Goal: Task Accomplishment & Management: Manage account settings

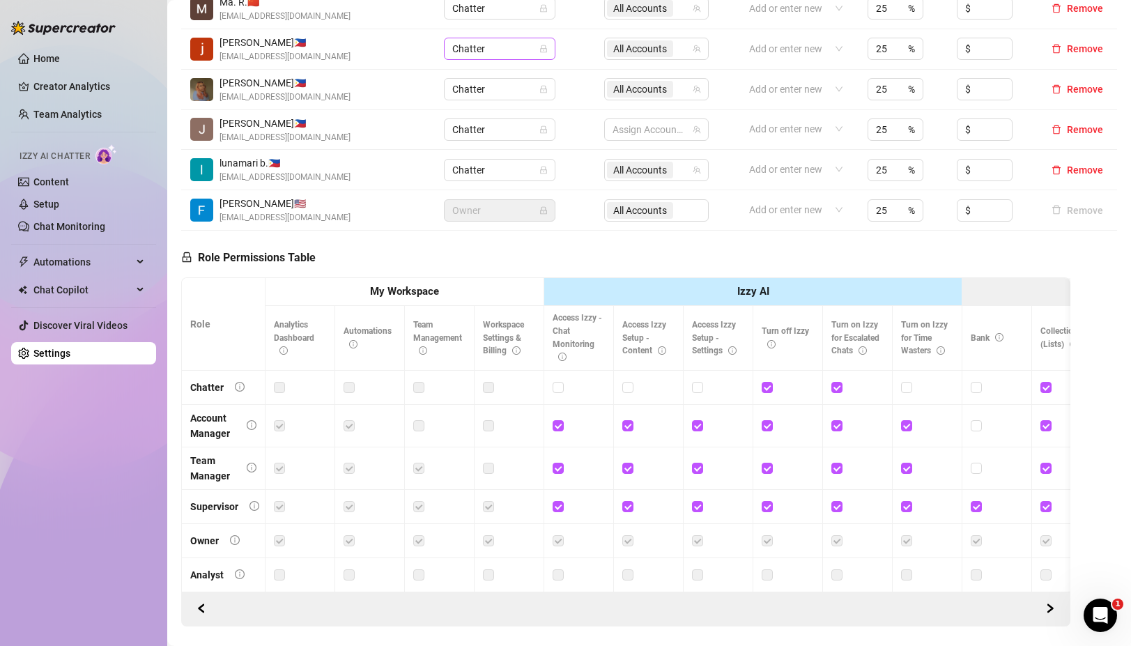
scroll to position [390, 0]
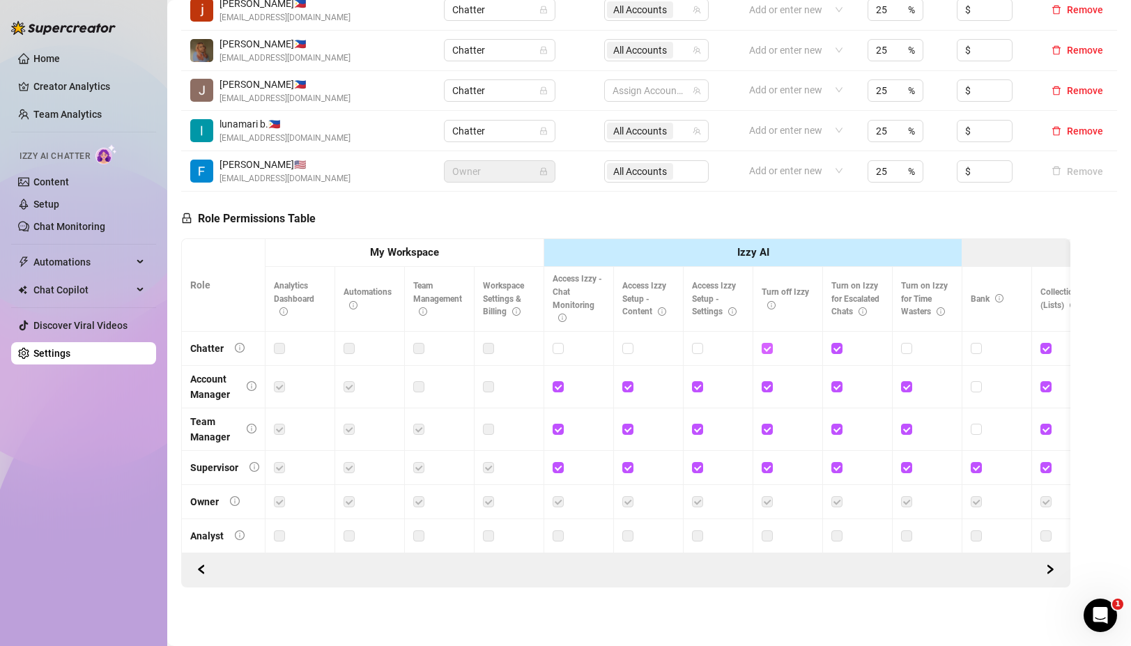
click at [769, 344] on input "checkbox" at bounding box center [767, 348] width 10 height 10
click at [769, 352] on input "checkbox" at bounding box center [767, 348] width 10 height 10
checkbox input "true"
click at [836, 344] on input "checkbox" at bounding box center [836, 348] width 10 height 10
checkbox input "false"
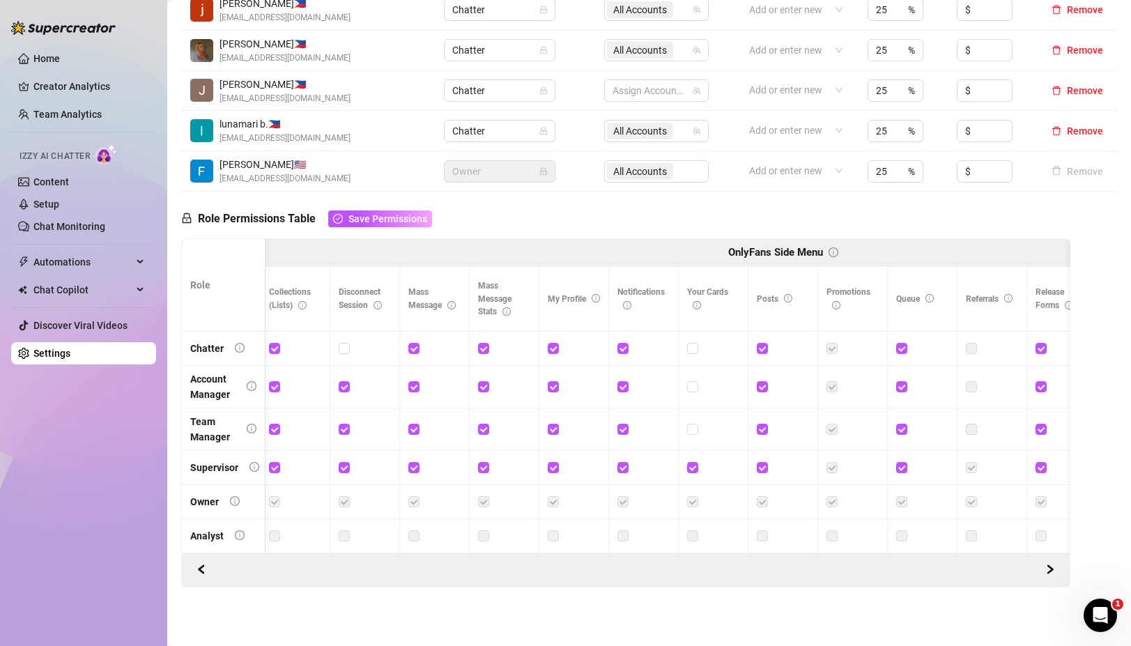
scroll to position [0, 734]
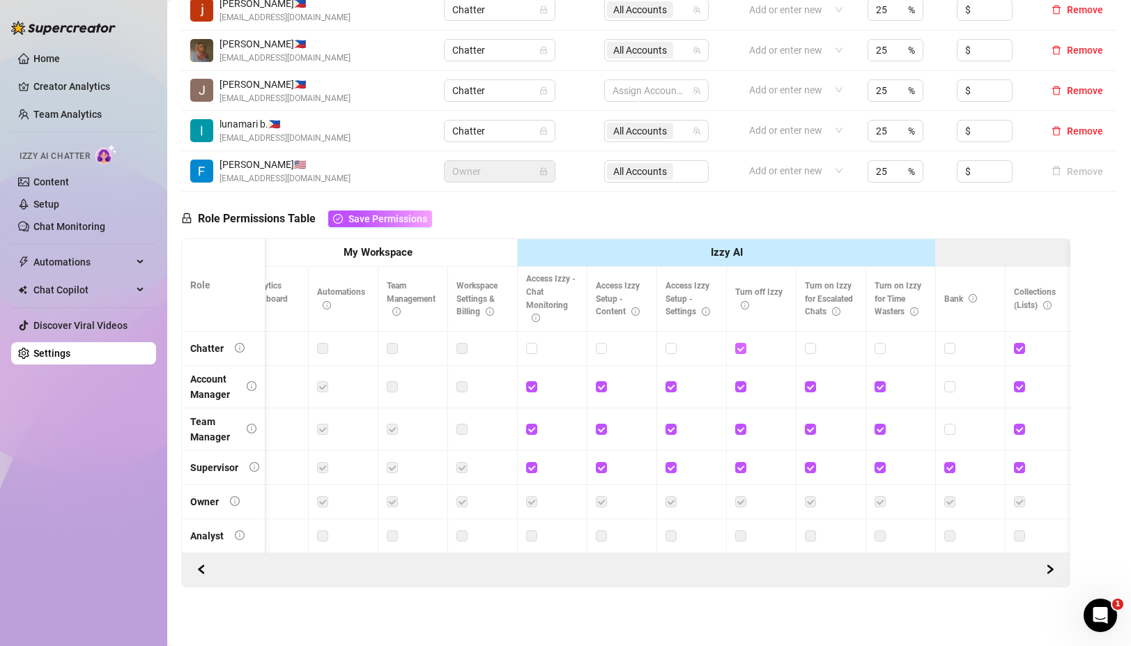
click at [741, 352] on input "checkbox" at bounding box center [740, 348] width 10 height 10
checkbox input "false"
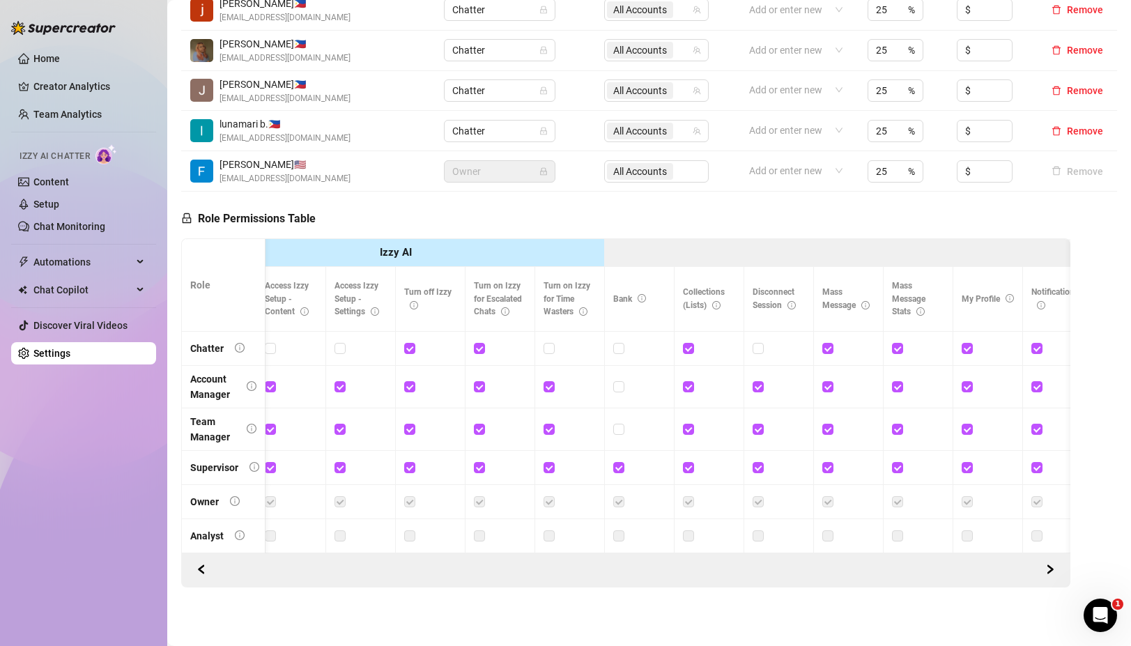
scroll to position [0, 384]
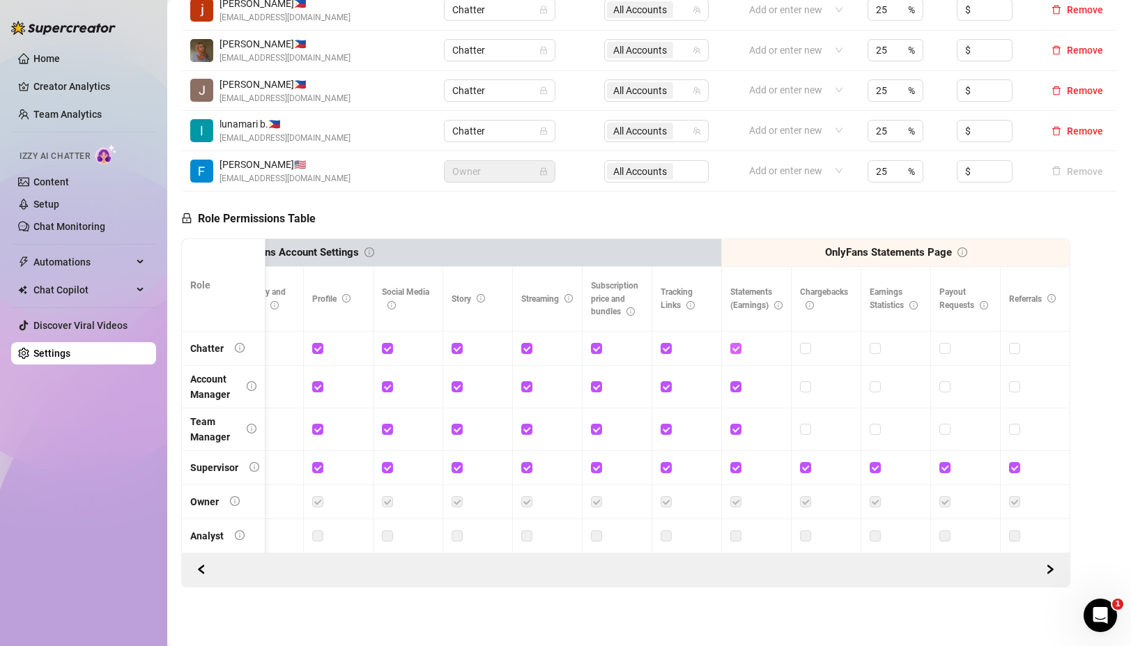
click at [735, 346] on input "checkbox" at bounding box center [735, 348] width 10 height 10
checkbox input "false"
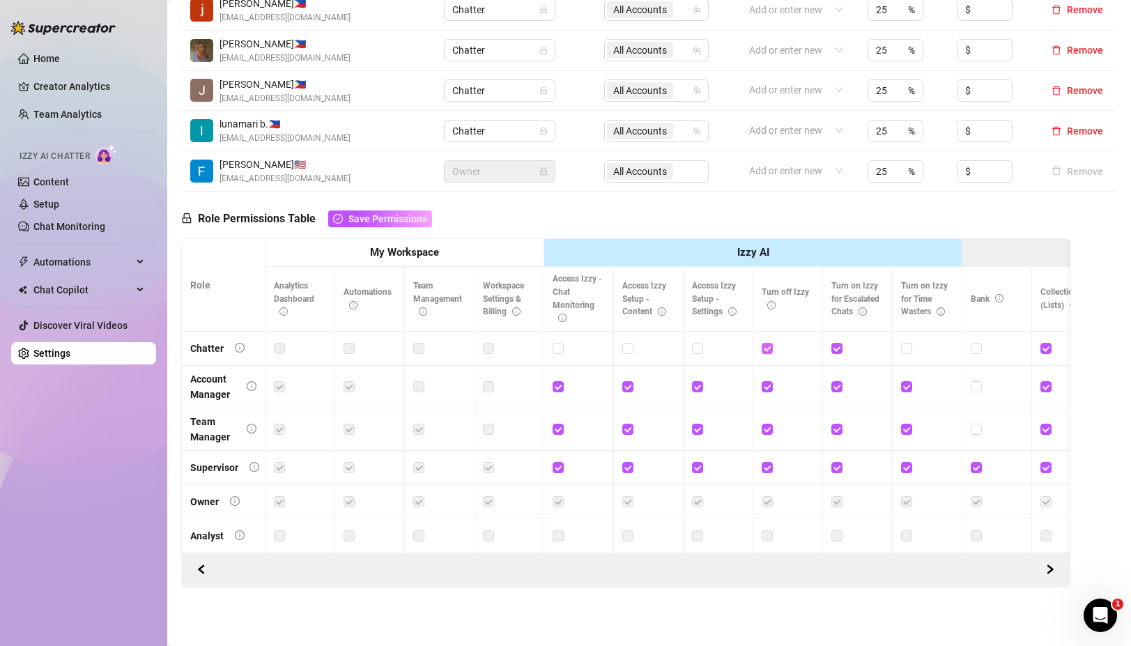
click at [769, 351] on input "checkbox" at bounding box center [767, 348] width 10 height 10
checkbox input "false"
click at [838, 347] on input "checkbox" at bounding box center [836, 348] width 10 height 10
checkbox input "false"
click at [395, 217] on span "Save Permissions" at bounding box center [387, 218] width 79 height 11
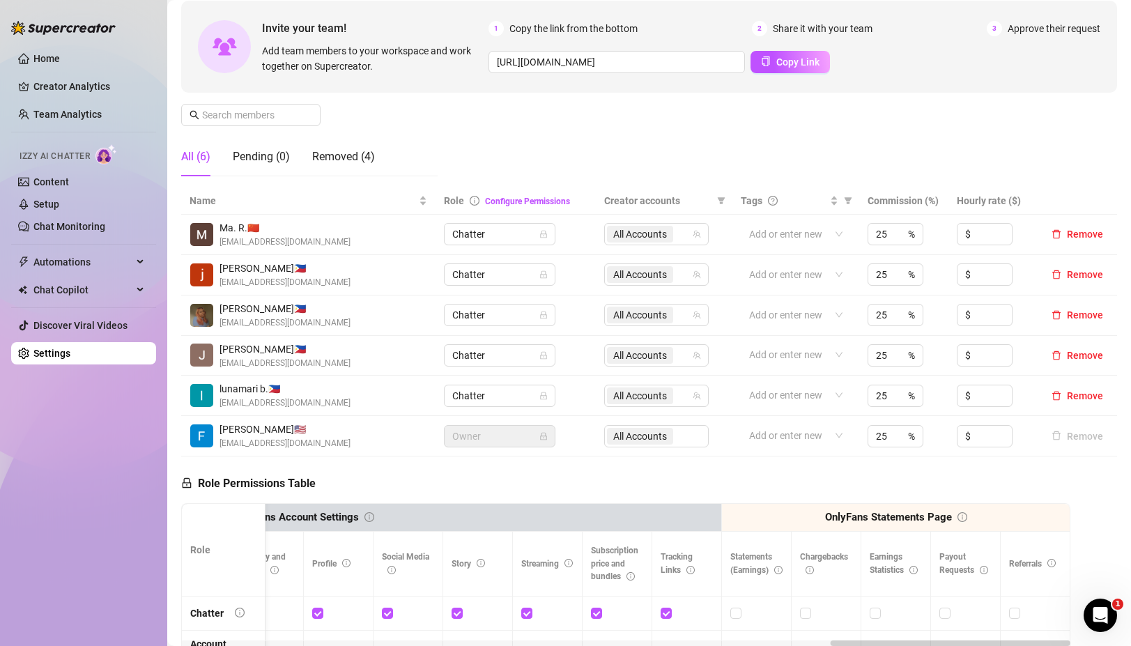
scroll to position [125, 0]
